Goal: Check status: Check status

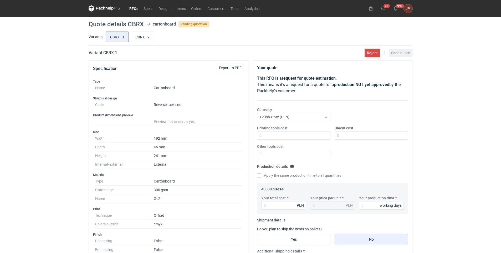
scroll to position [163, 0]
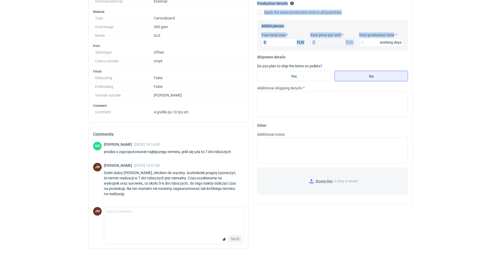
drag, startPoint x: 500, startPoint y: 113, endPoint x: 503, endPoint y: 40, distance: 73.1
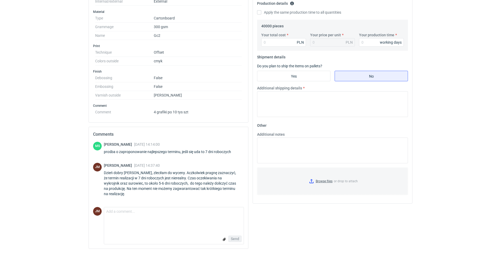
drag, startPoint x: 502, startPoint y: 40, endPoint x: 462, endPoint y: 90, distance: 64.2
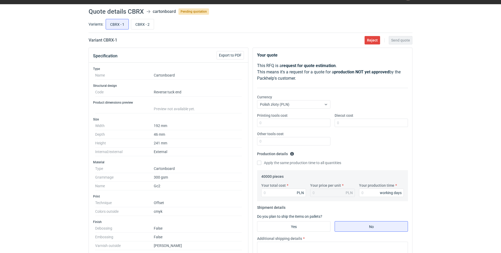
scroll to position [2, 0]
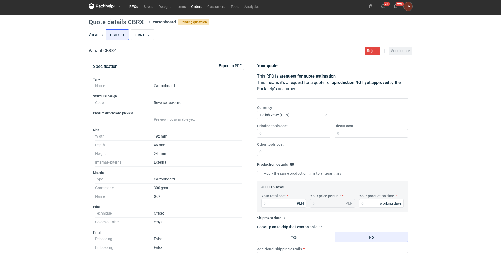
click at [197, 7] on link "Orders" at bounding box center [196, 6] width 16 height 6
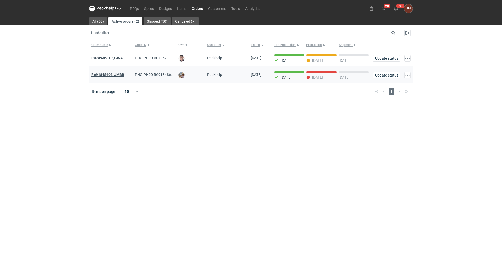
click at [115, 73] on strong "R691848603_JMBB" at bounding box center [107, 75] width 33 height 4
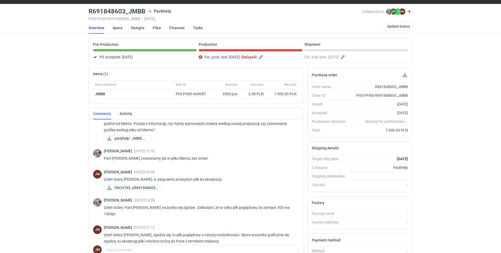
scroll to position [11, 0]
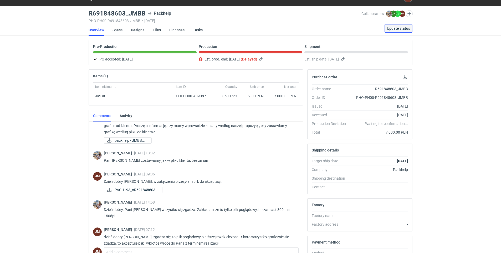
click at [389, 28] on span "Update status" at bounding box center [398, 29] width 23 height 4
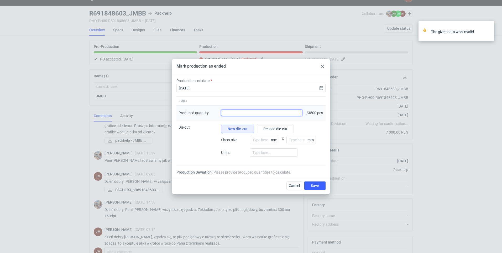
click at [274, 114] on input "Produced quantity" at bounding box center [261, 113] width 81 height 6
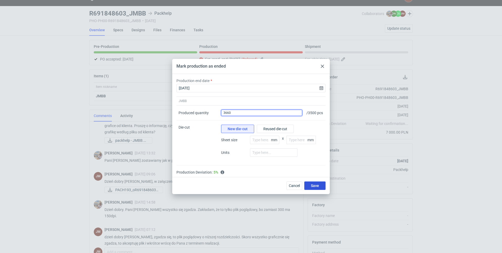
type input "3660"
click at [315, 186] on span "Save" at bounding box center [315, 186] width 8 height 4
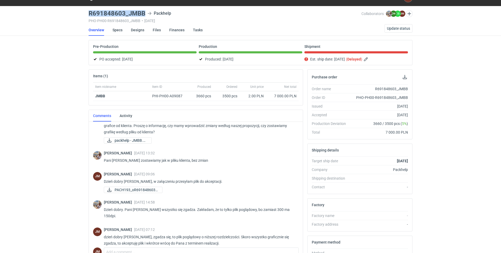
drag, startPoint x: 89, startPoint y: 12, endPoint x: 147, endPoint y: 14, distance: 58.3
click at [147, 14] on div "R691848603_JMBB Packhelp" at bounding box center [225, 13] width 273 height 6
copy h3 "R691848603_JMBB"
